Goal: Information Seeking & Learning: Get advice/opinions

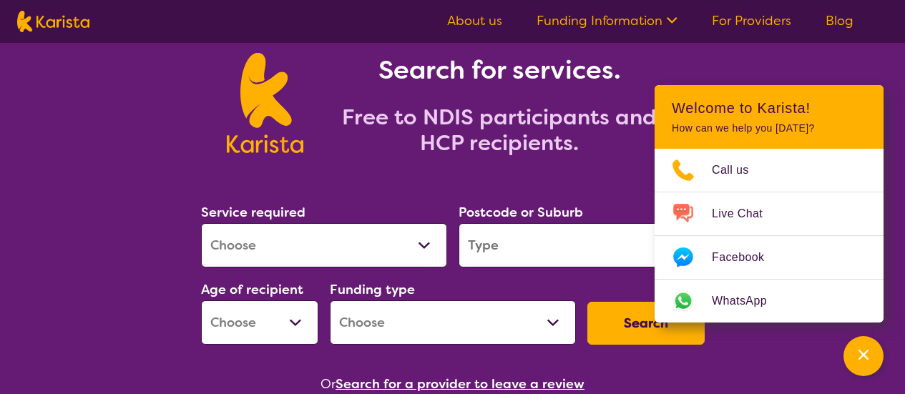
scroll to position [71, 0]
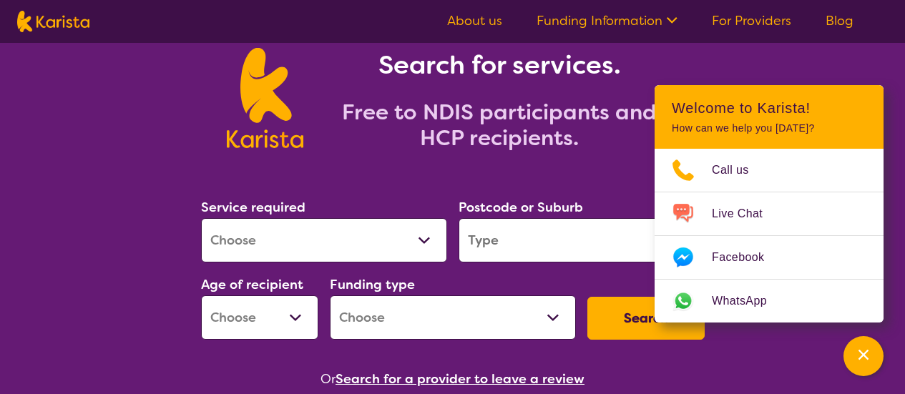
click at [336, 243] on select "Allied Health Assistant Assessment (ADHD or Autism) Behaviour support Counselli…" at bounding box center [324, 240] width 246 height 44
click at [786, 64] on div "Search for services. Free to NDIS participants and HCP recipients." at bounding box center [452, 82] width 905 height 149
click at [737, 19] on link "For Providers" at bounding box center [751, 20] width 79 height 17
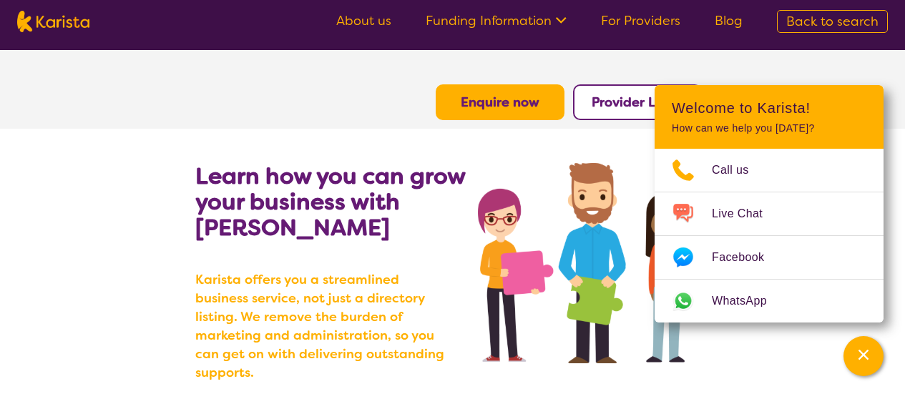
click at [364, 77] on section "Enquire now Provider Login" at bounding box center [452, 85] width 549 height 70
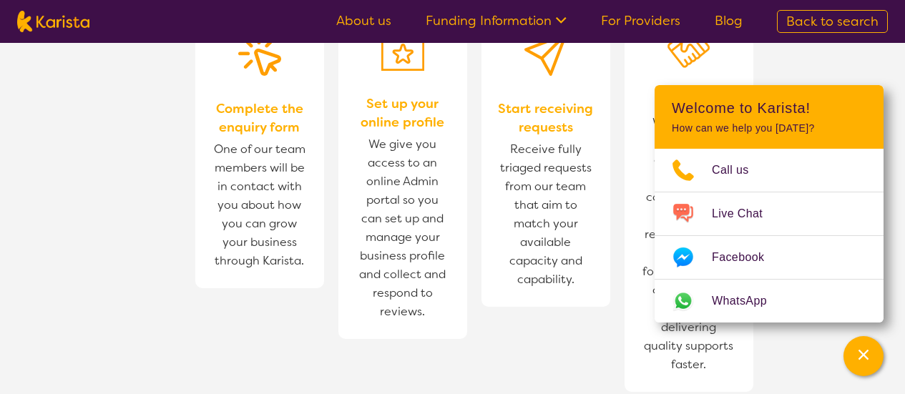
scroll to position [1207, 0]
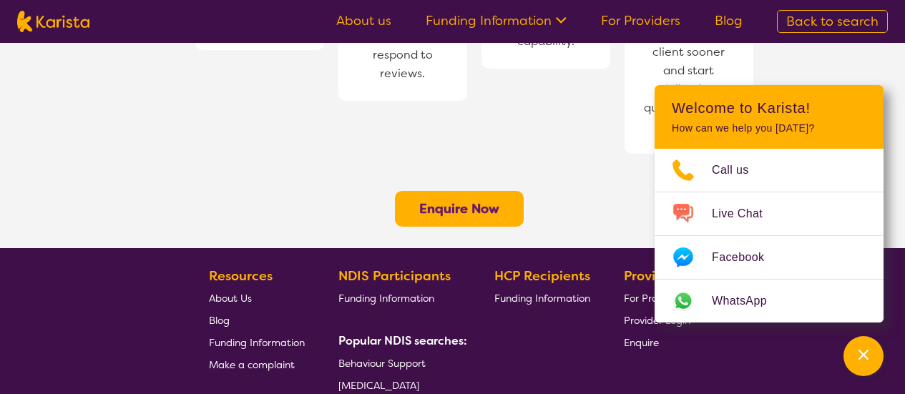
click at [476, 33] on nav "About us Funding Information NDIS - National Disability Insurance Scheme HCP - …" at bounding box center [452, 21] width 905 height 43
click at [520, 13] on link "Funding Information" at bounding box center [496, 20] width 141 height 17
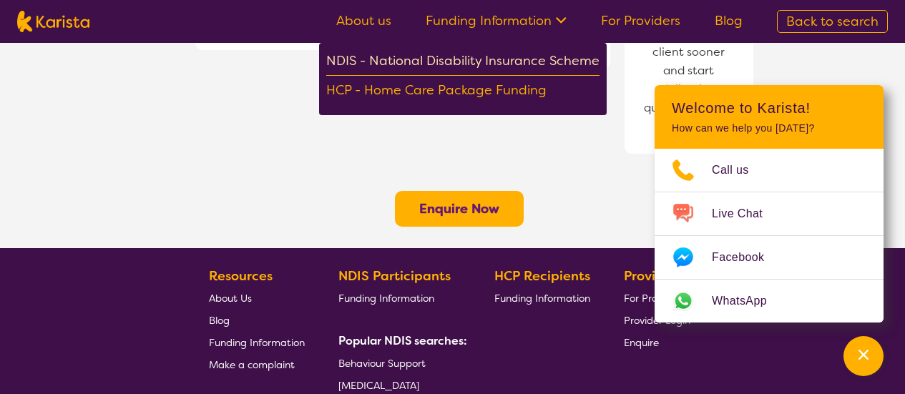
click at [502, 57] on div "NDIS - National Disability Insurance Scheme" at bounding box center [462, 63] width 273 height 26
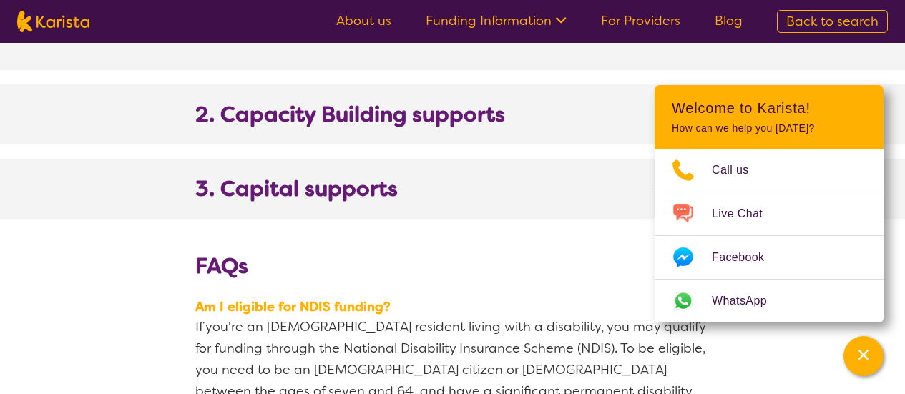
scroll to position [1508, 0]
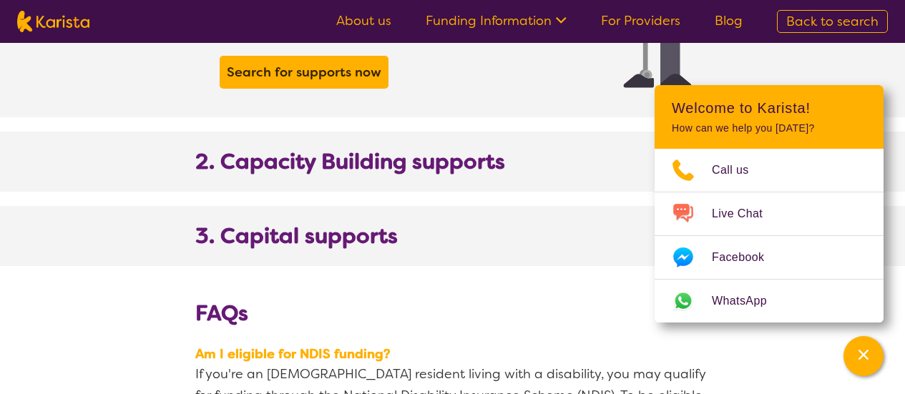
click at [365, 149] on b "2. Capacity Building supports" at bounding box center [350, 162] width 310 height 26
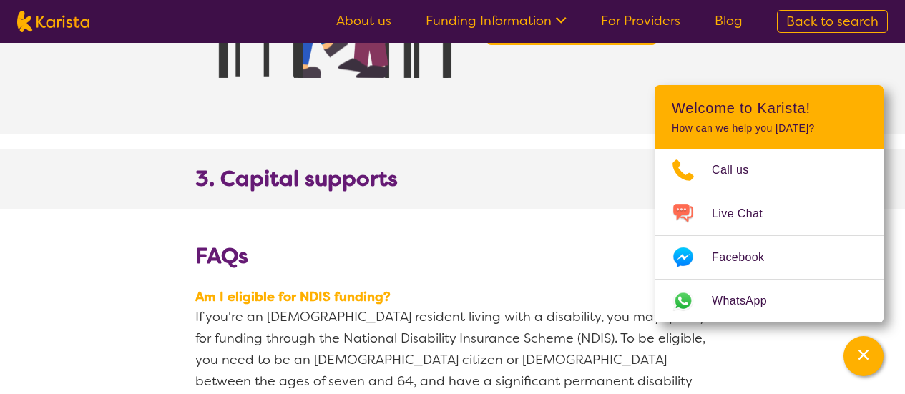
scroll to position [2564, 0]
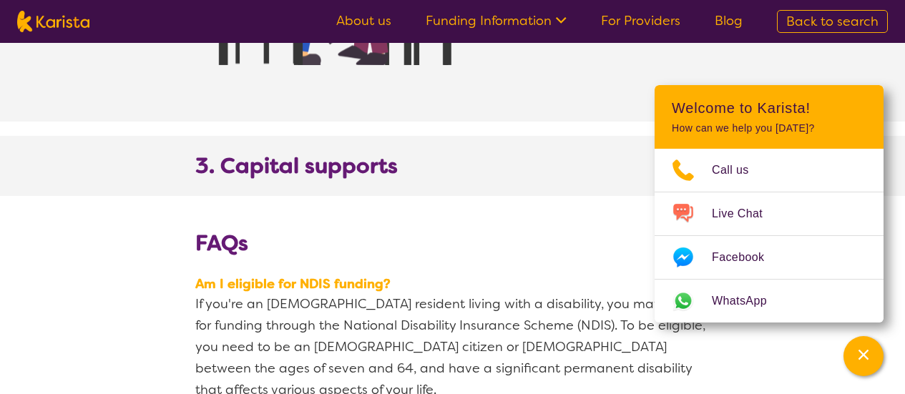
click at [360, 153] on b "3. Capital supports" at bounding box center [296, 166] width 202 height 26
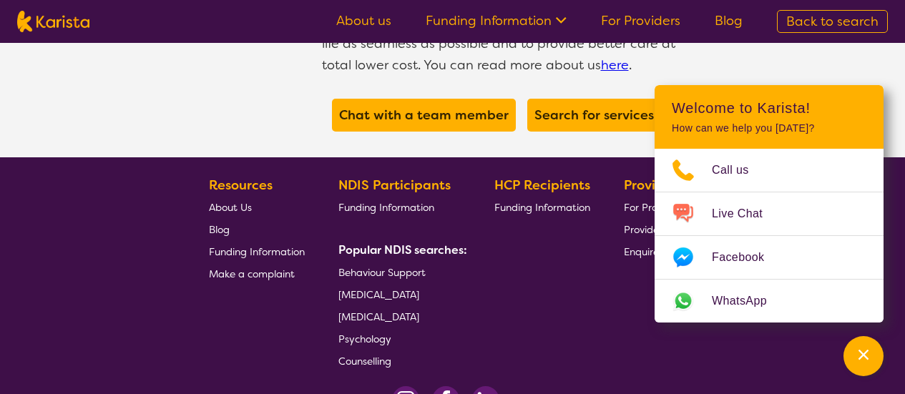
scroll to position [4111, 0]
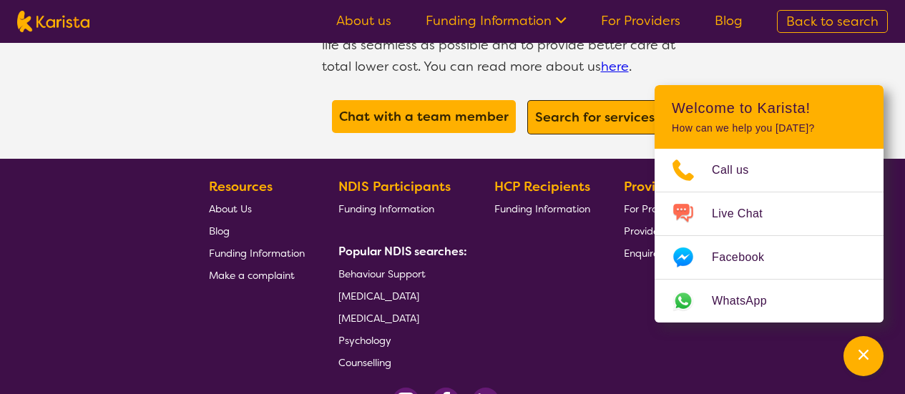
click at [590, 109] on b "Search for services now" at bounding box center [609, 117] width 149 height 17
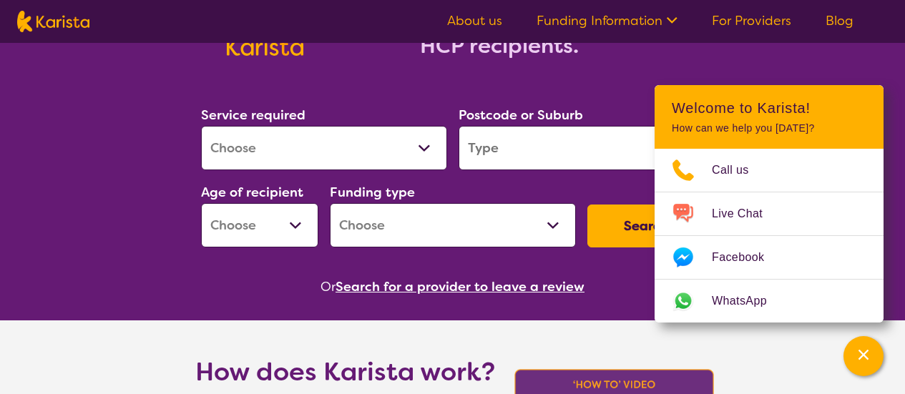
scroll to position [164, 0]
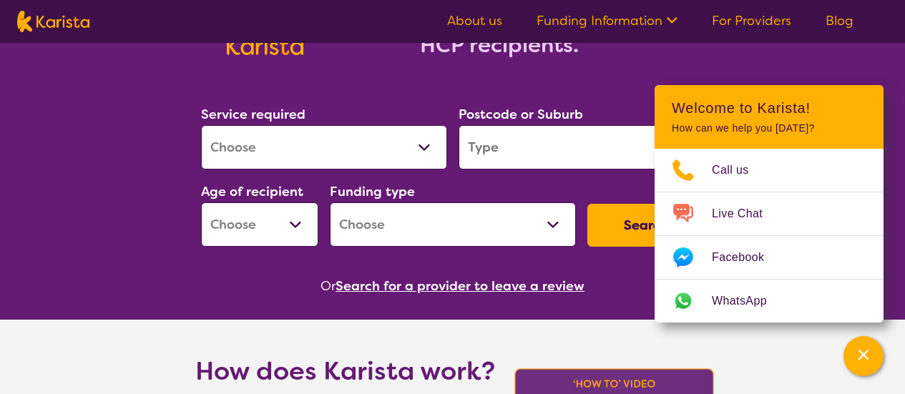
click at [406, 156] on select "Allied Health Assistant Assessment ([MEDICAL_DATA] or [MEDICAL_DATA]) Behaviour…" at bounding box center [324, 147] width 246 height 44
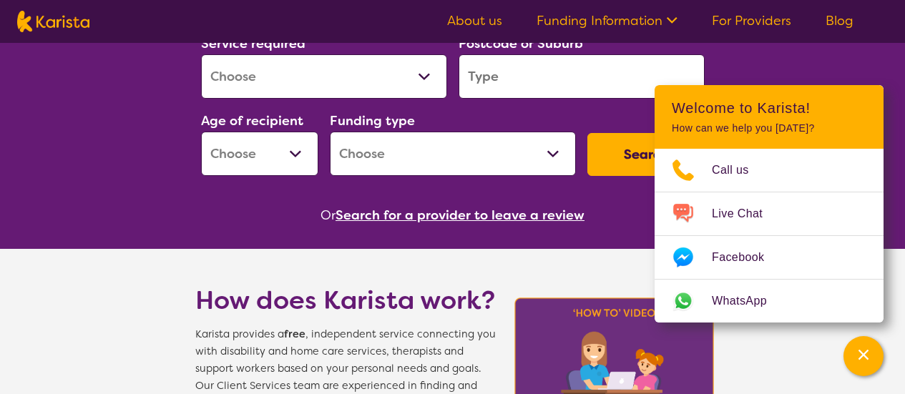
scroll to position [237, 0]
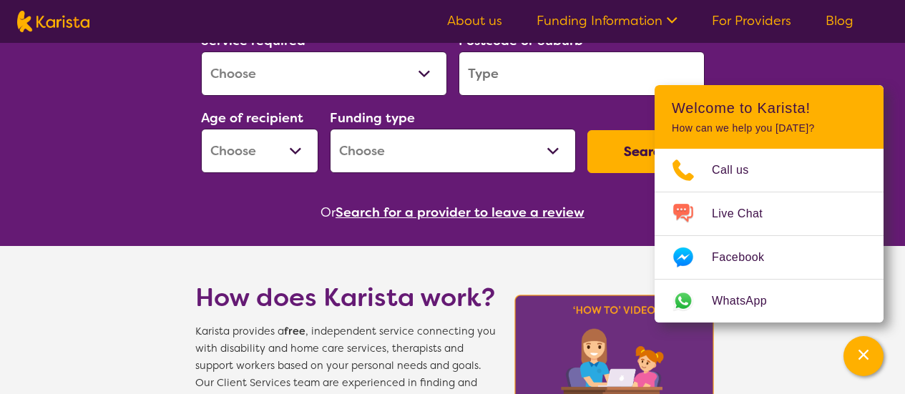
click at [413, 63] on select "Allied Health Assistant Assessment ([MEDICAL_DATA] or [MEDICAL_DATA]) Behaviour…" at bounding box center [324, 73] width 246 height 44
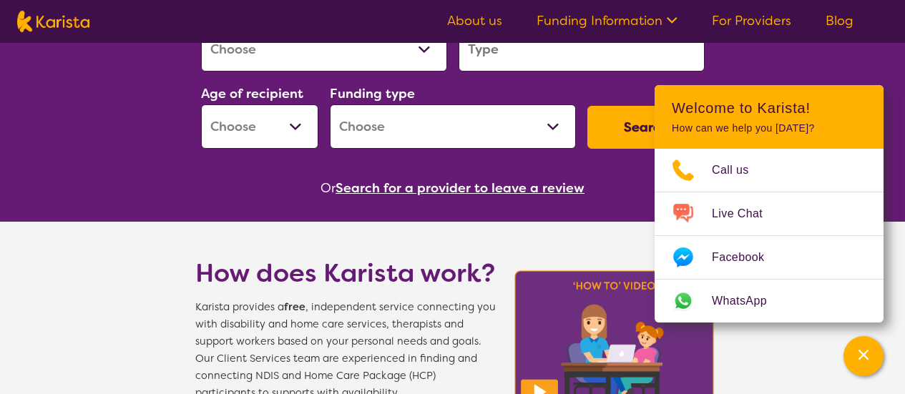
scroll to position [263, 0]
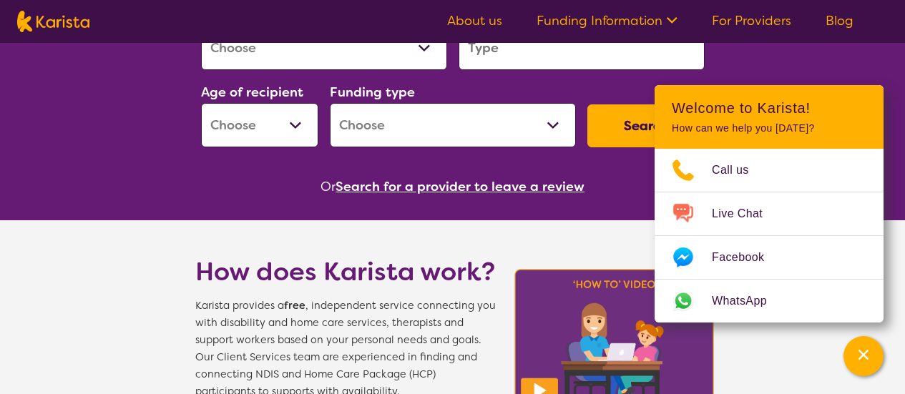
click at [416, 62] on select "Allied Health Assistant Assessment ([MEDICAL_DATA] or [MEDICAL_DATA]) Behaviour…" at bounding box center [324, 48] width 246 height 44
select select "Nursing services"
click at [201, 26] on select "Allied Health Assistant Assessment ([MEDICAL_DATA] or [MEDICAL_DATA]) Behaviour…" at bounding box center [324, 48] width 246 height 44
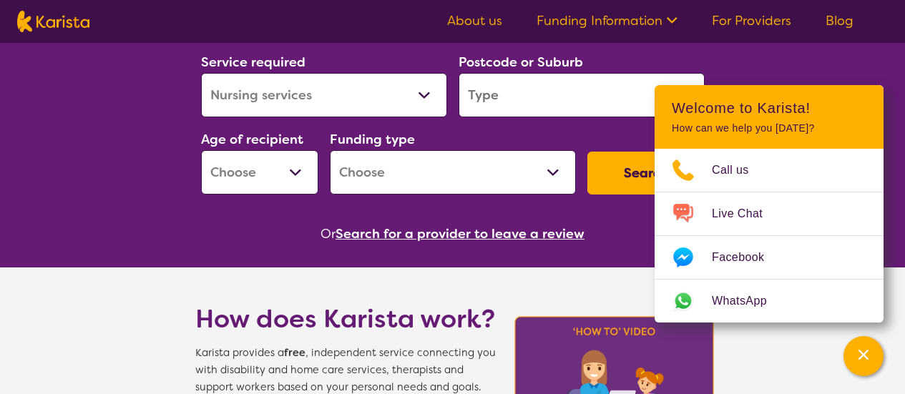
scroll to position [215, 0]
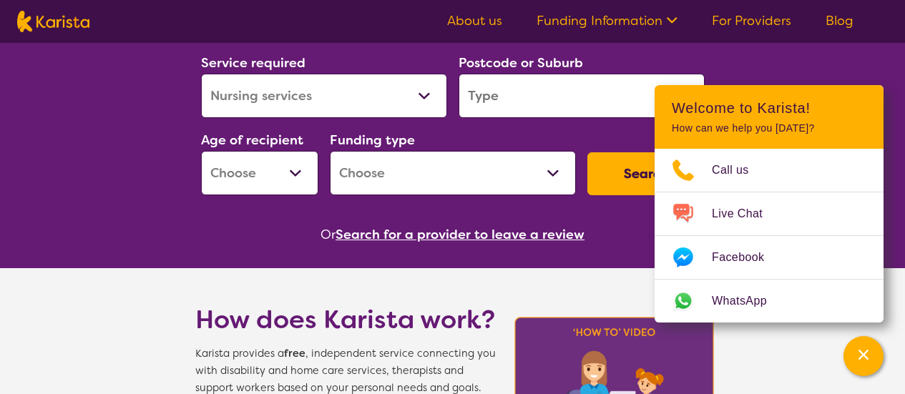
click at [298, 177] on select "Early Childhood - 0 to 9 Child - 10 to 11 Adolescent - 12 to 17 Adult - 18 to 6…" at bounding box center [259, 173] width 117 height 44
click at [456, 147] on div "Funding type Home Care Package (HCP) National Disability Insurance Scheme (NDIS…" at bounding box center [453, 162] width 246 height 66
click at [499, 170] on select "Home Care Package (HCP) National Disability Insurance Scheme (NDIS) I don't know" at bounding box center [453, 173] width 246 height 44
select select "NDIS"
click at [330, 151] on select "Home Care Package (HCP) National Disability Insurance Scheme (NDIS) I don't know" at bounding box center [453, 173] width 246 height 44
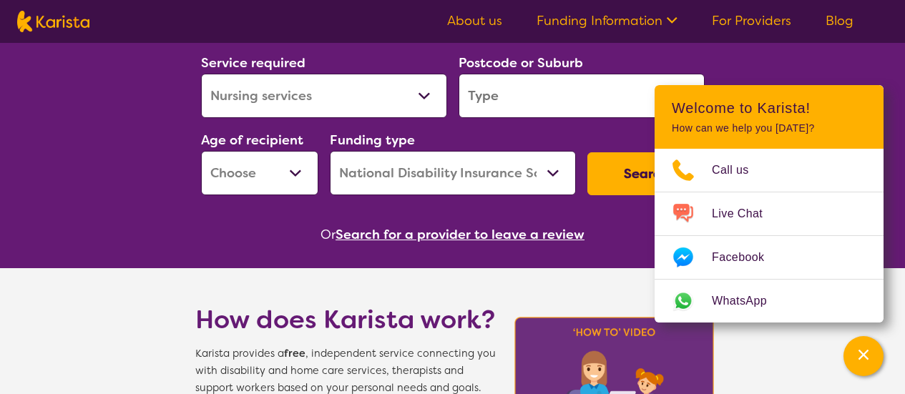
click at [308, 174] on select "Early Childhood - 0 to 9 Child - 10 to 11 Adolescent - 12 to 17 Adult - 18 to 6…" at bounding box center [259, 173] width 117 height 44
select select "AS"
click at [201, 151] on select "Early Childhood - 0 to 9 Child - 10 to 11 Adolescent - 12 to 17 Adult - 18 to 6…" at bounding box center [259, 173] width 117 height 44
click at [619, 183] on button "Search" at bounding box center [645, 173] width 117 height 43
click at [514, 92] on input "search" at bounding box center [581, 96] width 246 height 44
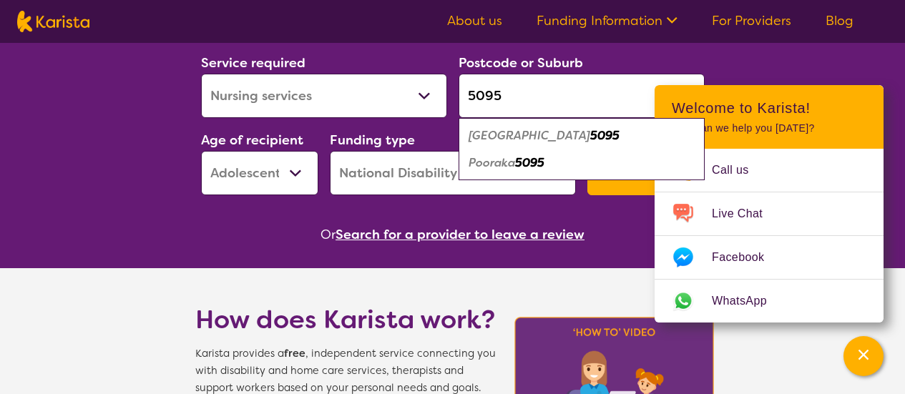
type input "5095"
click at [517, 139] on em "[GEOGRAPHIC_DATA]" at bounding box center [530, 135] width 122 height 15
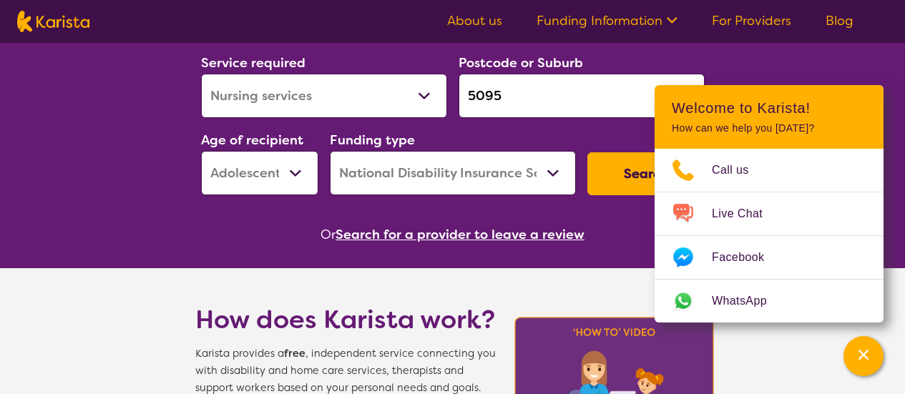
click at [618, 171] on button "Search" at bounding box center [645, 173] width 117 height 43
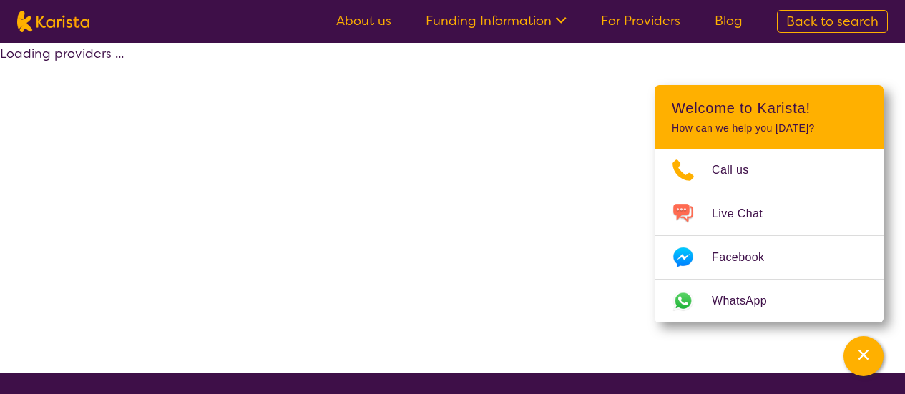
select select "by_score"
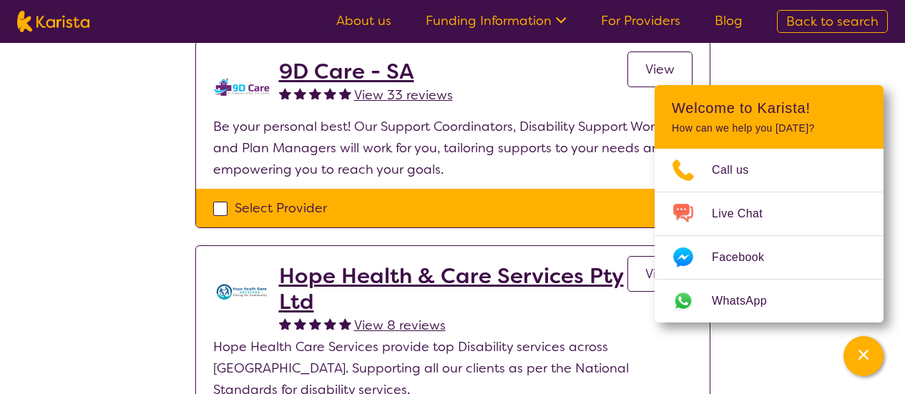
scroll to position [167, 0]
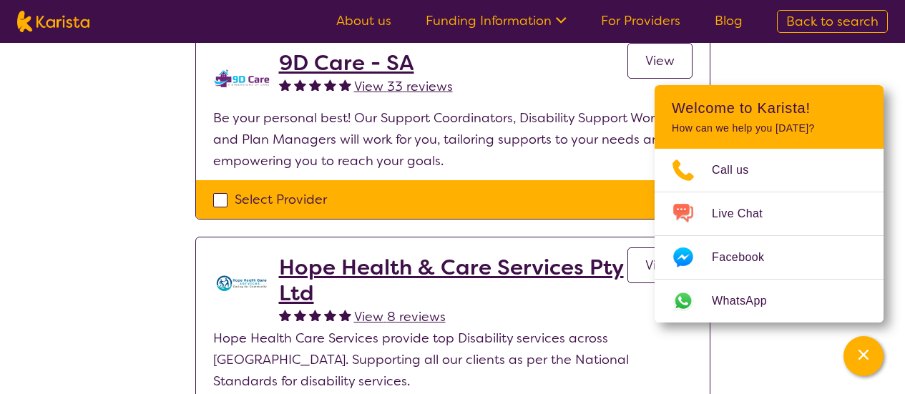
click at [423, 87] on span "View 33 reviews" at bounding box center [403, 86] width 99 height 17
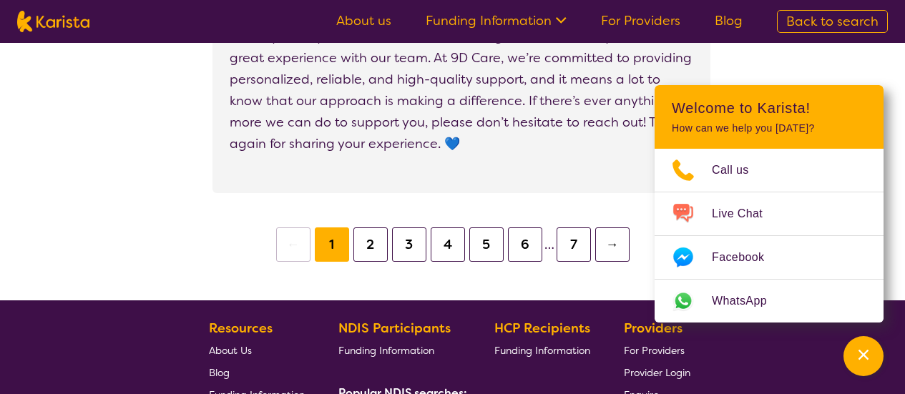
scroll to position [1694, 0]
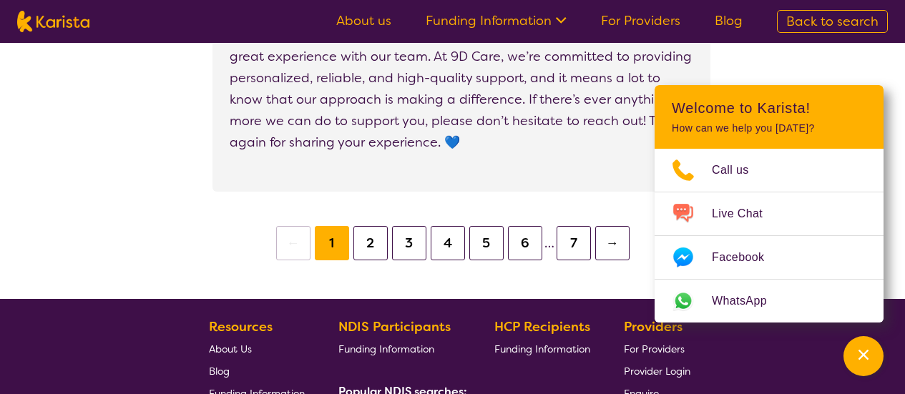
click at [368, 246] on button "2" at bounding box center [370, 243] width 34 height 34
